Goal: Task Accomplishment & Management: Use online tool/utility

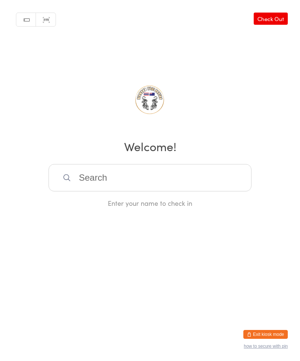
click at [165, 175] on input "search" at bounding box center [149, 177] width 203 height 27
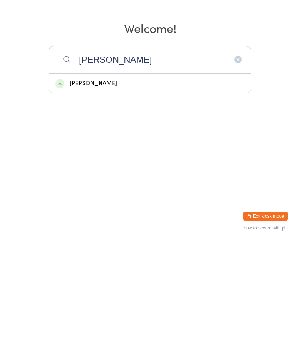
type input "[PERSON_NAME]"
click at [73, 197] on div "[PERSON_NAME]" at bounding box center [149, 202] width 189 height 10
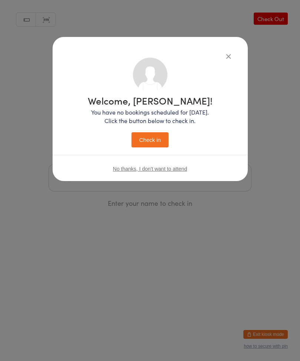
click at [146, 140] on button "Check in" at bounding box center [149, 139] width 37 height 15
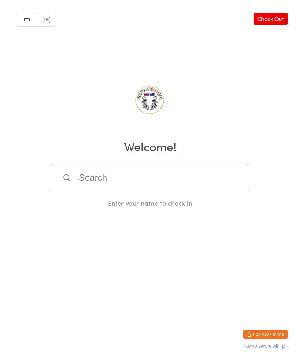
click at [169, 179] on input "search" at bounding box center [149, 177] width 203 height 27
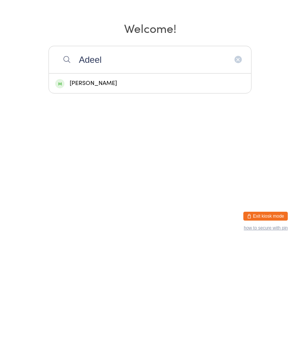
type input "Adeel"
click at [87, 197] on div "[PERSON_NAME]" at bounding box center [149, 202] width 189 height 10
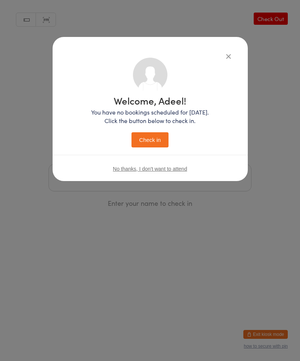
click at [158, 146] on button "Check in" at bounding box center [149, 139] width 37 height 15
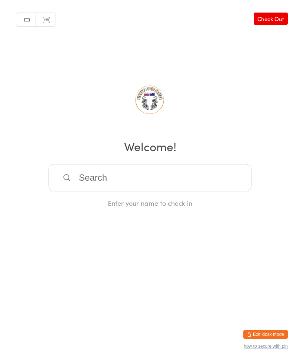
click at [150, 178] on input "search" at bounding box center [149, 177] width 203 height 27
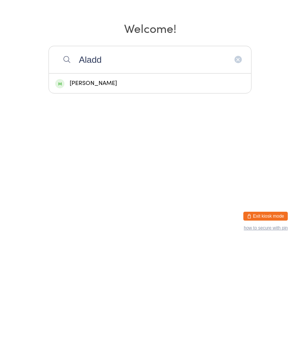
type input "Aladd"
click at [97, 192] on div "[PERSON_NAME]" at bounding box center [150, 202] width 202 height 20
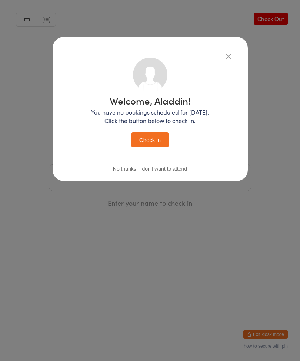
click at [162, 140] on button "Check in" at bounding box center [149, 139] width 37 height 15
